Goal: Task Accomplishment & Management: Use online tool/utility

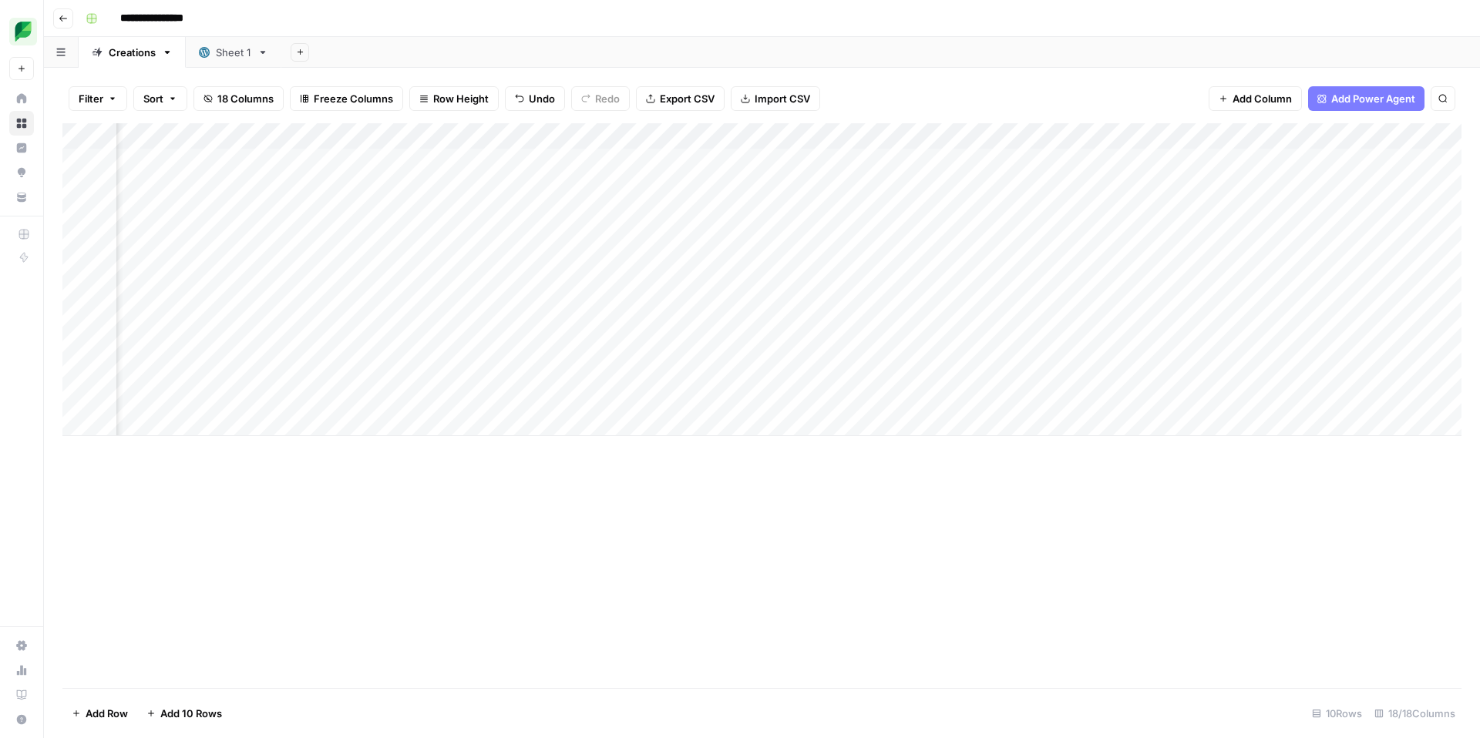
scroll to position [0, 217]
click at [657, 398] on div "Add Column" at bounding box center [761, 279] width 1399 height 313
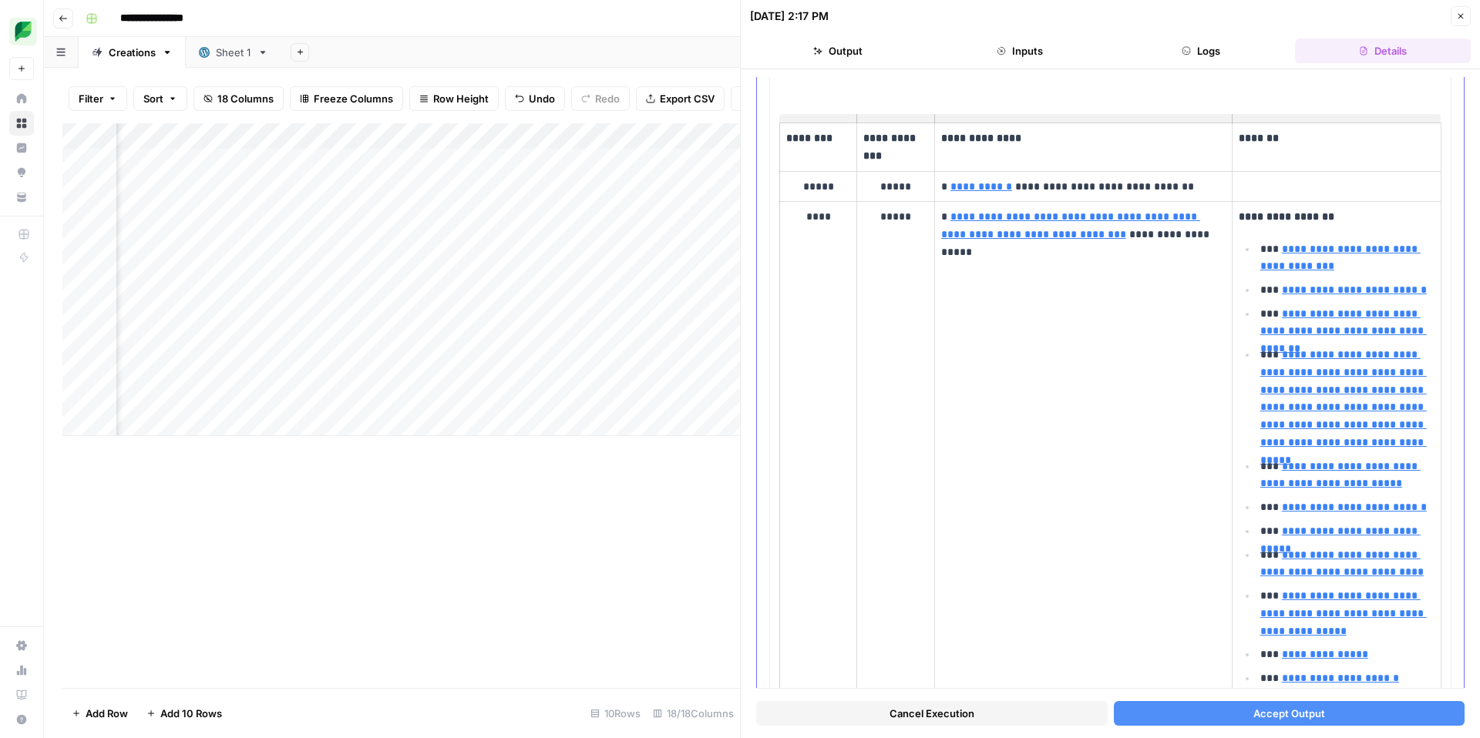
scroll to position [123, 0]
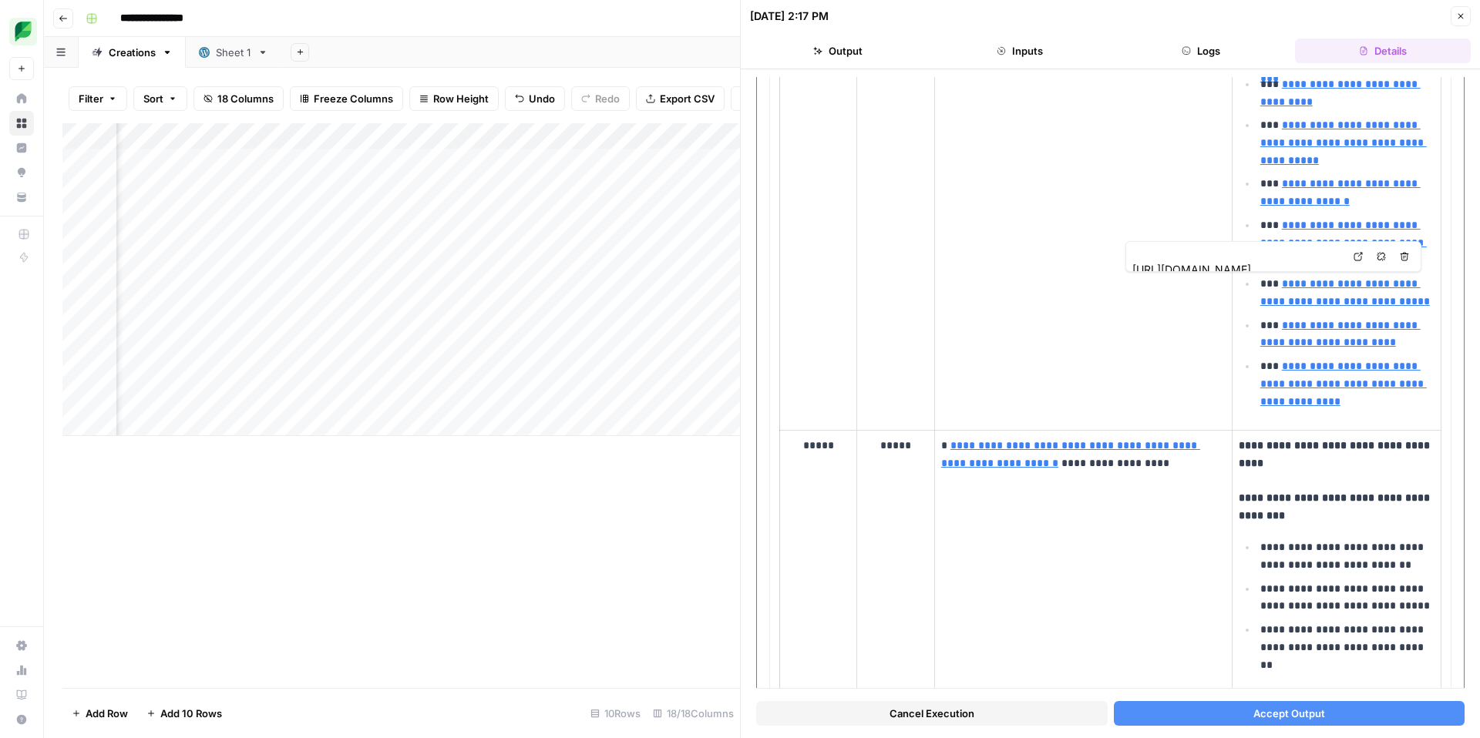
type input "[URL][DOMAIN_NAME]"
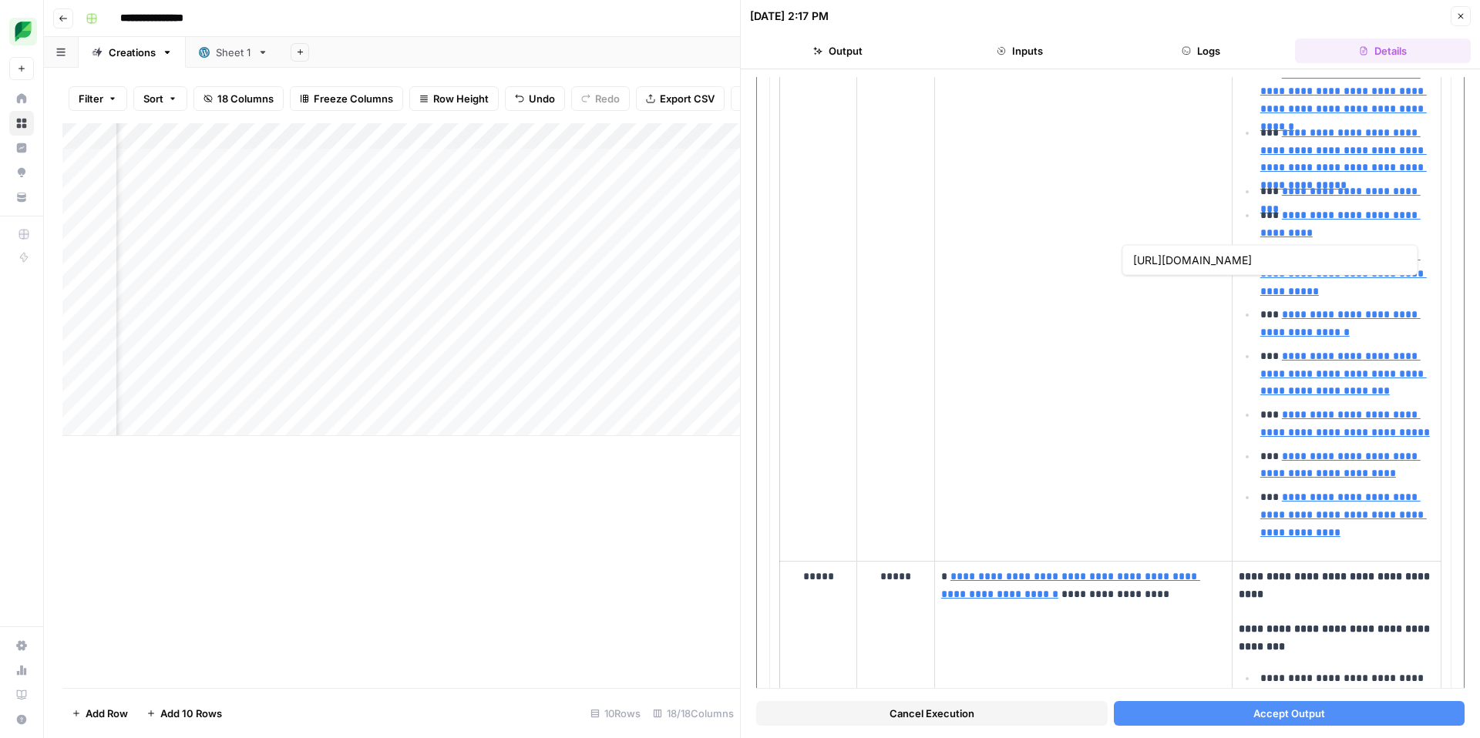
type input "[URL][DOMAIN_NAME]"
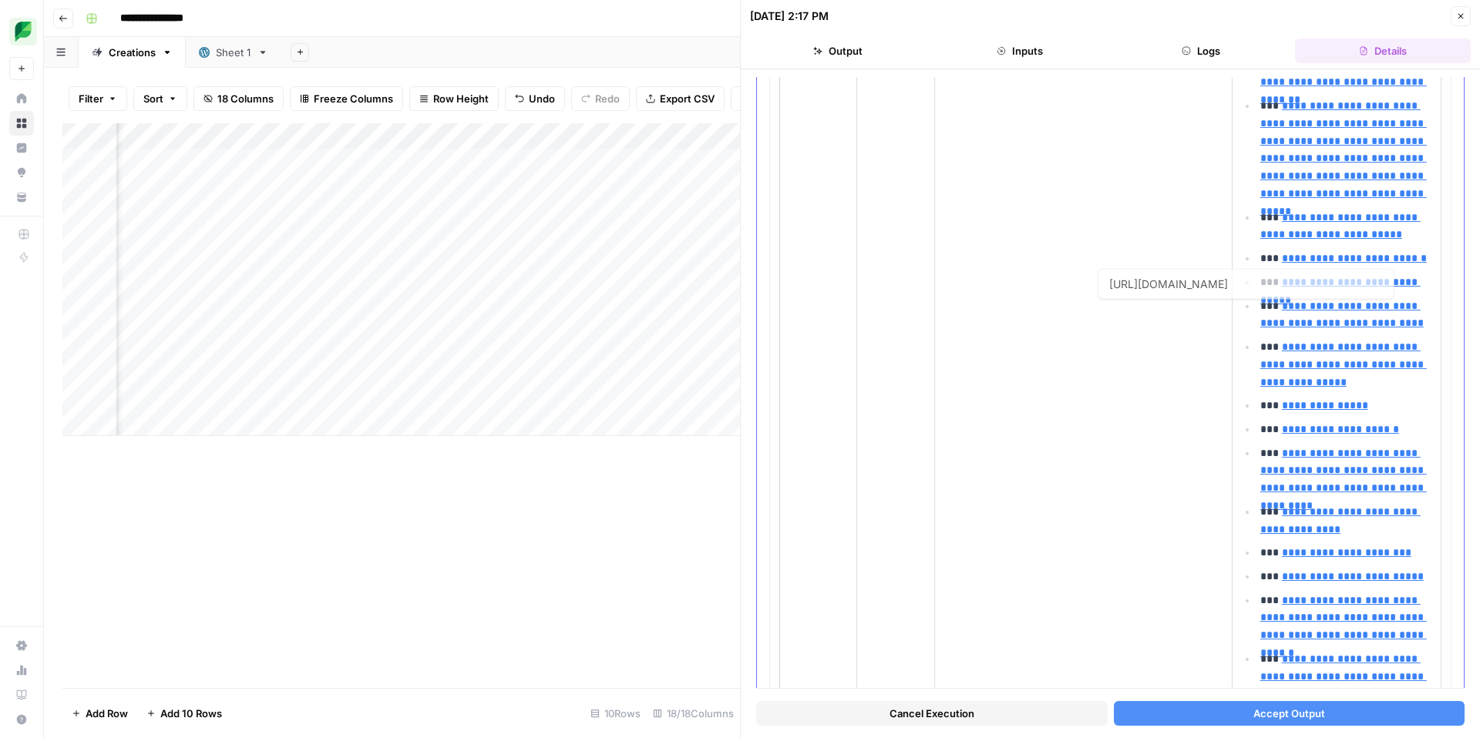
type input "[URL][DOMAIN_NAME]"
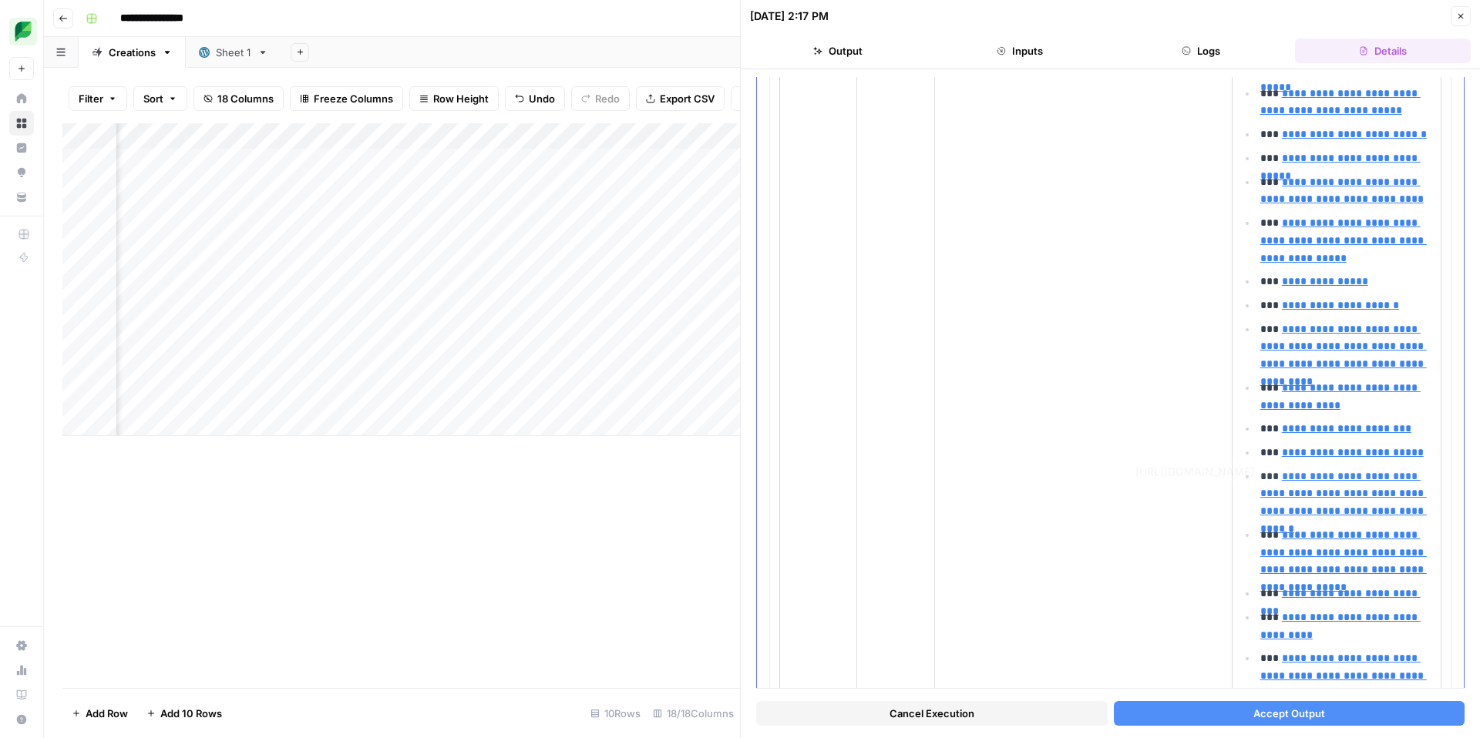
scroll to position [465, 0]
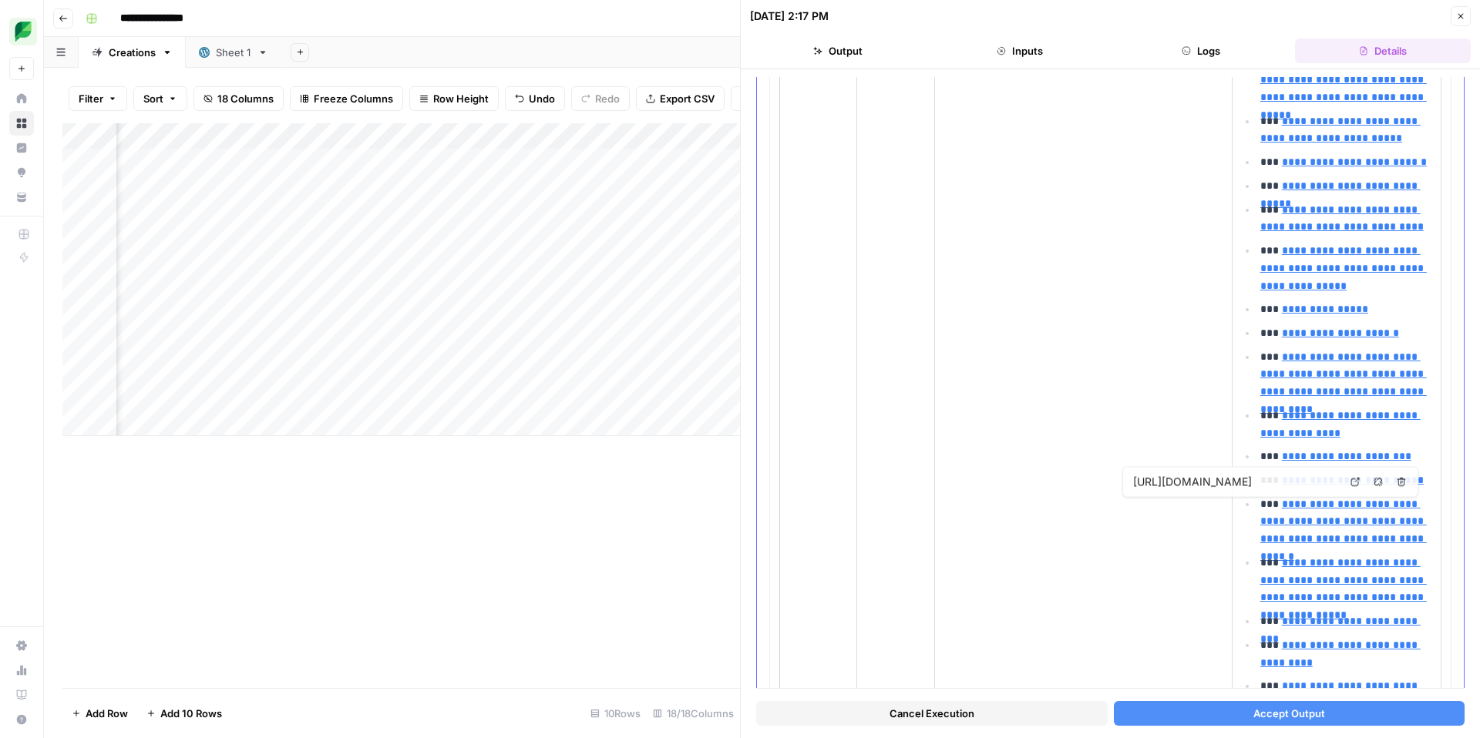
type input "[URL][DOMAIN_NAME]"
click at [1275, 720] on span "Accept Output" at bounding box center [1289, 713] width 72 height 15
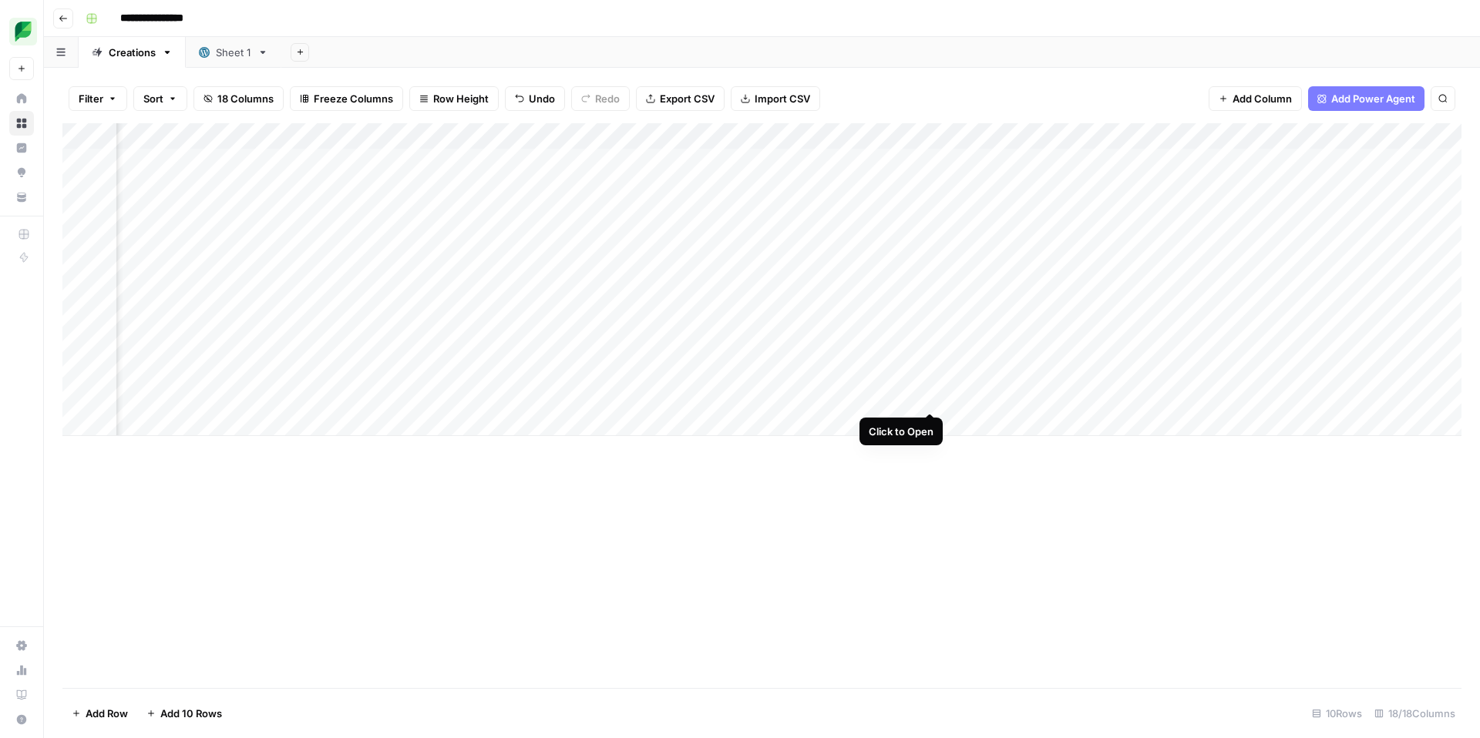
click at [929, 396] on div "Add Column" at bounding box center [761, 279] width 1399 height 313
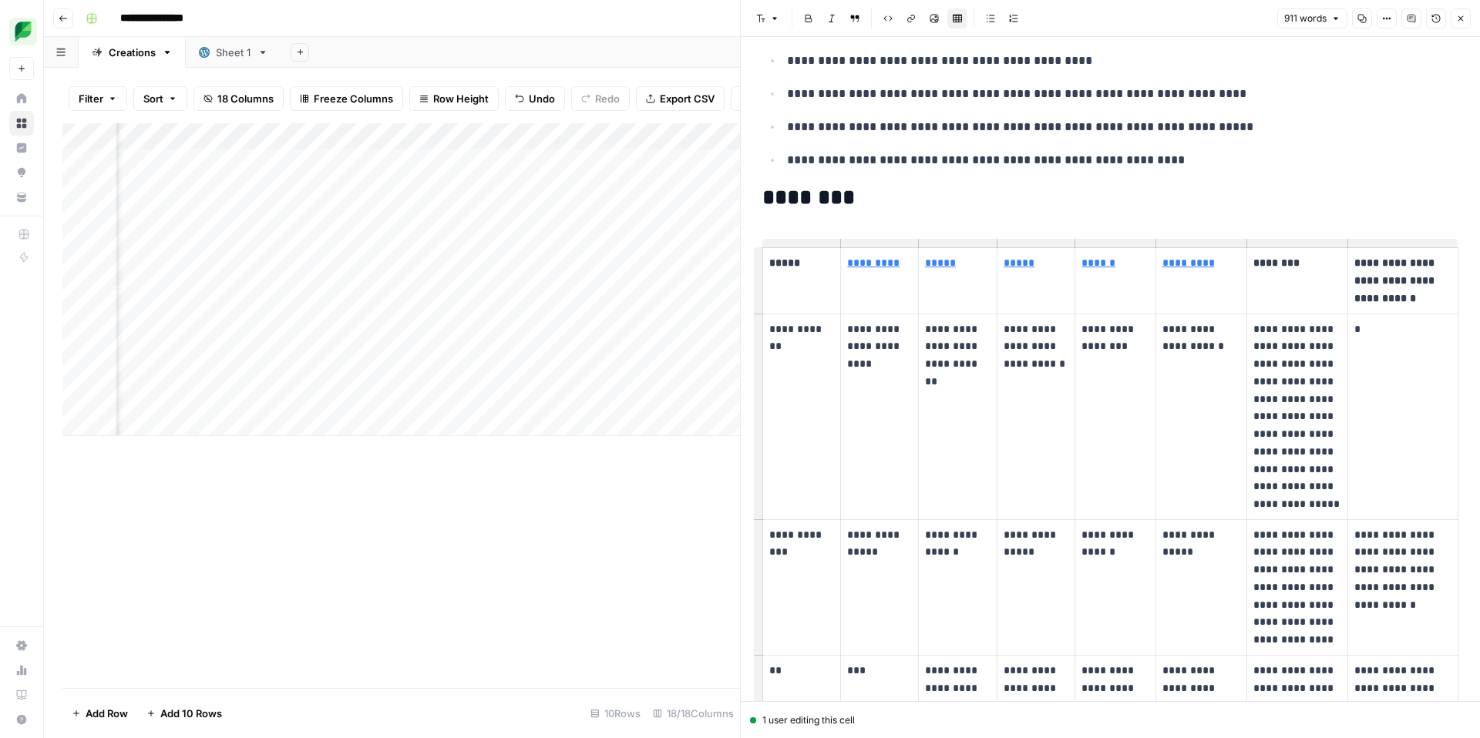
scroll to position [1305, 0]
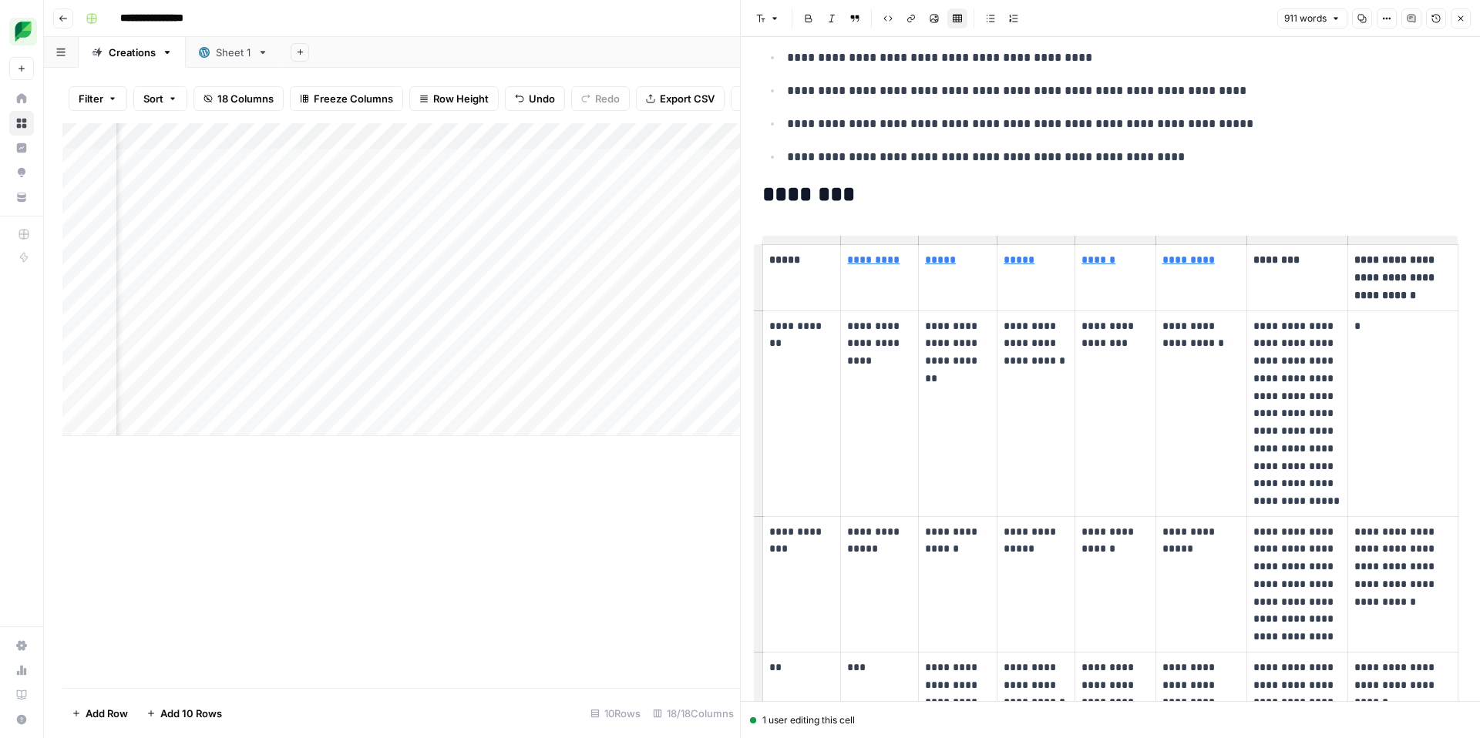
click at [1462, 14] on icon "button" at bounding box center [1460, 18] width 9 height 9
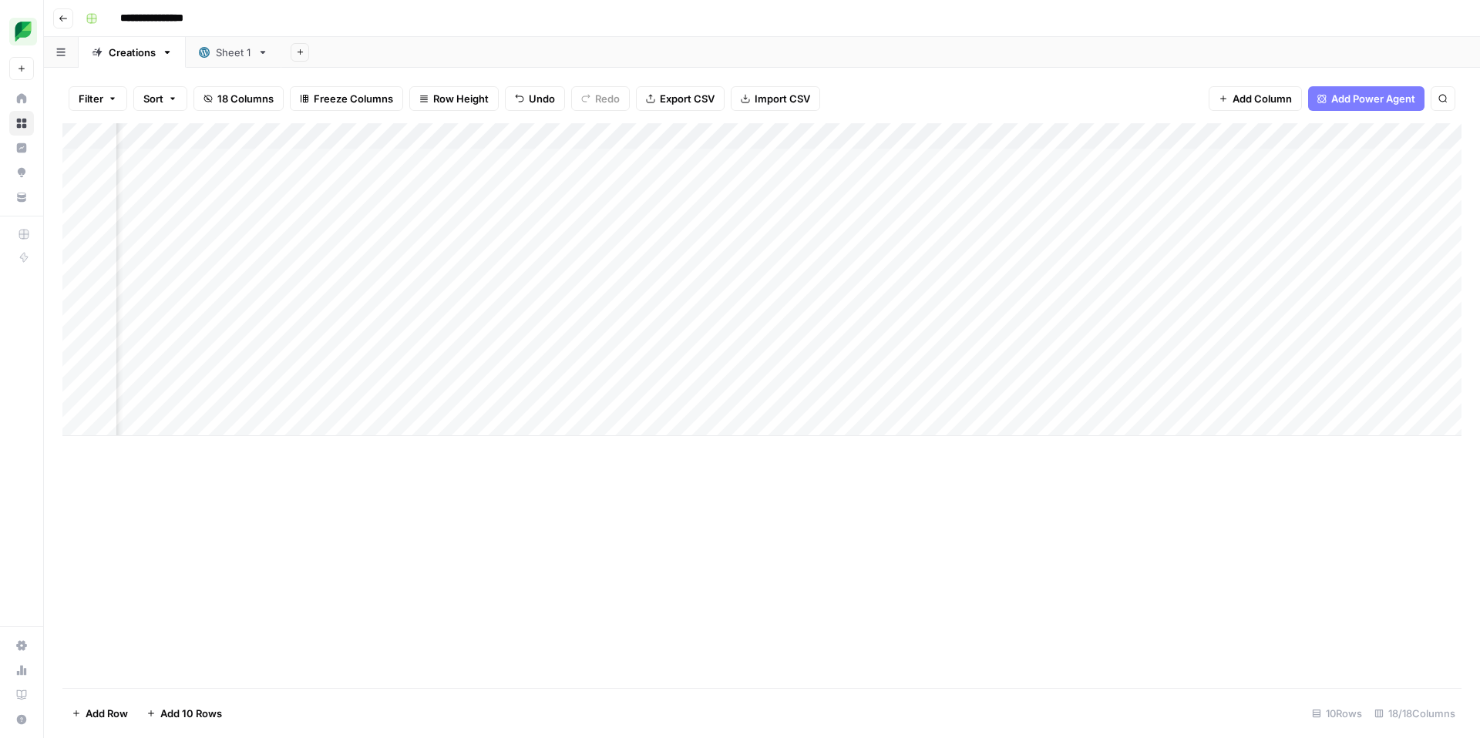
click at [1026, 403] on div "Add Column" at bounding box center [761, 279] width 1399 height 313
click at [1016, 398] on div "Add Column" at bounding box center [761, 279] width 1399 height 313
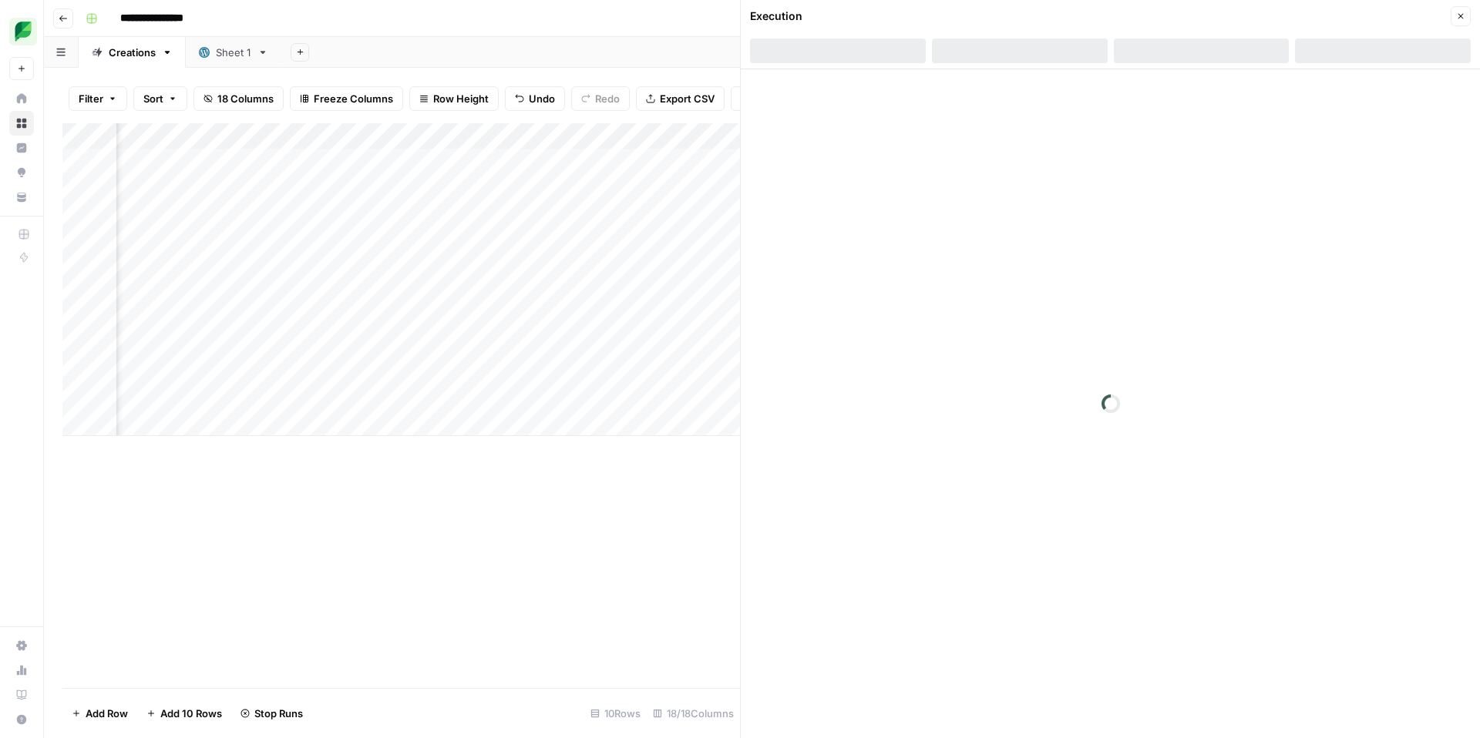
click at [1463, 10] on button "Close" at bounding box center [1460, 16] width 20 height 20
